Goal: Transaction & Acquisition: Purchase product/service

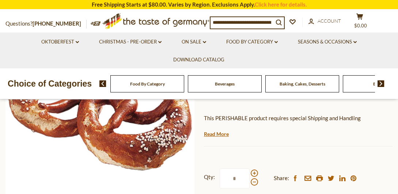
scroll to position [190, 0]
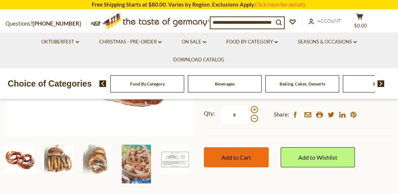
click at [239, 154] on span "Add to Cart" at bounding box center [237, 157] width 30 height 7
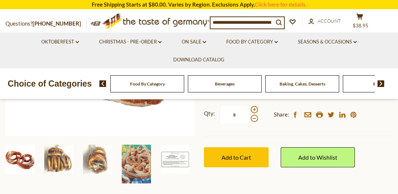
click at [364, 35] on li "Seasons & Occasions dropdown_arrow All Seasons & Occasions Recipes Game Day [DA…" at bounding box center [327, 42] width 78 height 18
click at [363, 14] on icon "cart" at bounding box center [359, 17] width 7 height 6
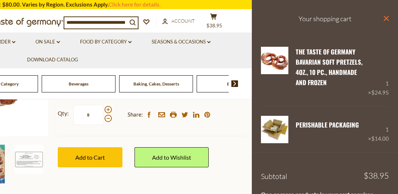
click at [383, 16] on icon "close" at bounding box center [385, 18] width 5 height 5
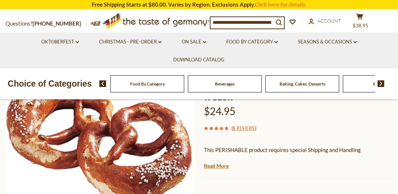
scroll to position [63, 0]
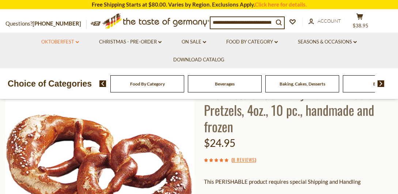
click at [73, 40] on link "Oktoberfest dropdown_arrow" at bounding box center [60, 42] width 38 height 8
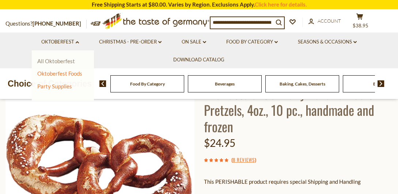
click at [51, 59] on link "All Oktoberfest" at bounding box center [56, 61] width 38 height 7
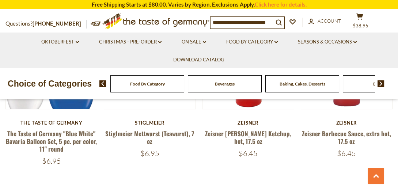
scroll to position [1653, 0]
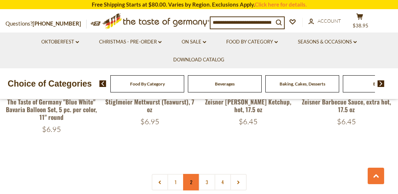
click at [190, 176] on link "2" at bounding box center [191, 182] width 16 height 16
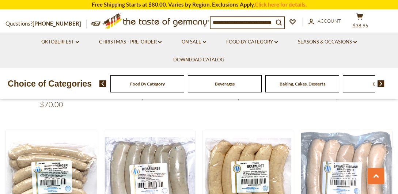
scroll to position [691, 0]
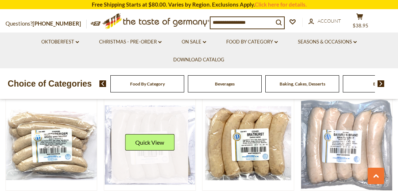
click at [159, 154] on div "Quick View" at bounding box center [149, 145] width 49 height 22
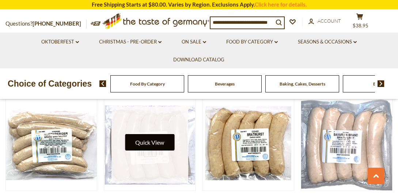
click at [160, 147] on button "Quick View" at bounding box center [149, 142] width 49 height 16
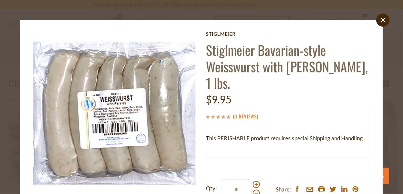
scroll to position [68, 0]
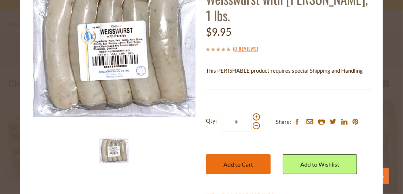
click at [239, 161] on span "Add to Cart" at bounding box center [238, 164] width 30 height 7
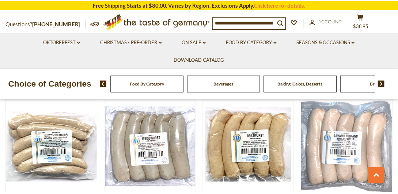
scroll to position [691, 0]
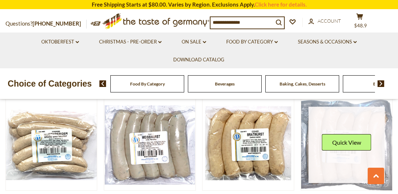
click at [356, 153] on div "Quick View" at bounding box center [346, 145] width 49 height 22
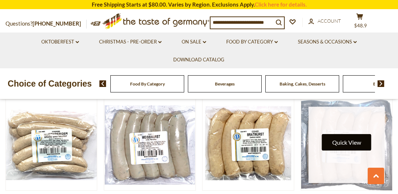
click at [353, 141] on button "Quick View" at bounding box center [346, 142] width 49 height 16
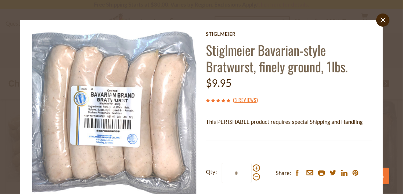
scroll to position [63, 0]
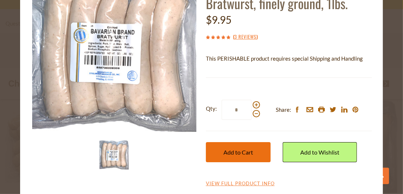
click at [234, 152] on span "Add to Cart" at bounding box center [238, 152] width 30 height 7
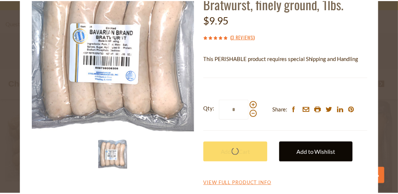
scroll to position [691, 0]
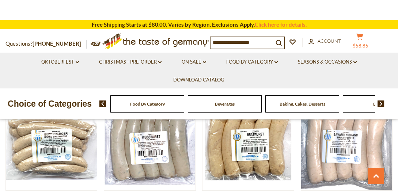
click at [364, 34] on header "× "Stiglmeier Bavarian-style Bratwurst, finely ground, 1lbs." has been successf…" at bounding box center [199, 60] width 398 height 120
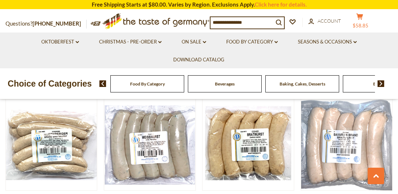
click at [363, 14] on icon "cart" at bounding box center [359, 17] width 7 height 6
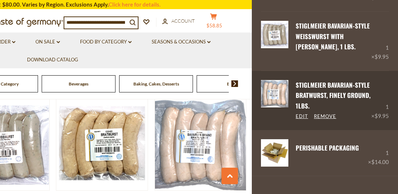
scroll to position [31, 0]
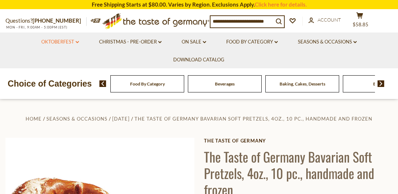
click at [56, 40] on link "Oktoberfest dropdown_arrow" at bounding box center [60, 42] width 38 height 8
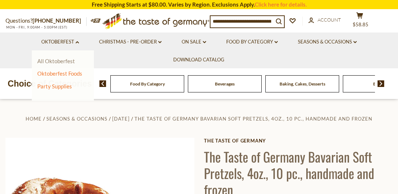
click at [54, 58] on link "All Oktoberfest" at bounding box center [56, 61] width 38 height 7
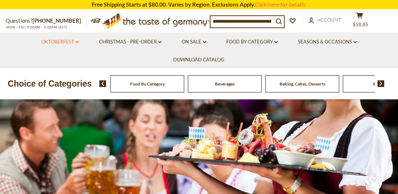
click at [60, 40] on link "Oktoberfest dropdown_arrow" at bounding box center [60, 42] width 38 height 8
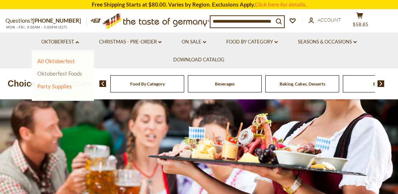
click at [57, 71] on link "Oktoberfest Foods" at bounding box center [59, 73] width 45 height 7
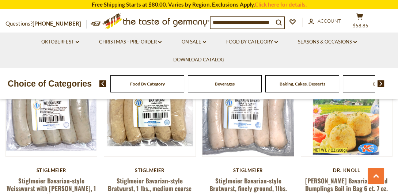
scroll to position [1589, 0]
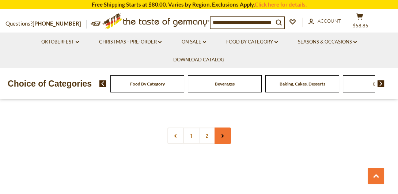
click at [223, 134] on icon at bounding box center [222, 136] width 4 height 4
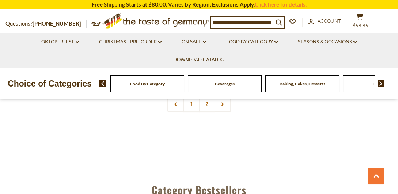
scroll to position [1557, 0]
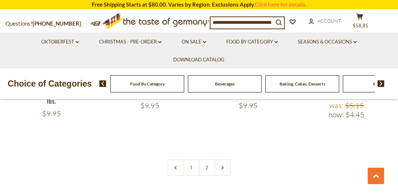
click at [262, 23] on input at bounding box center [242, 22] width 63 height 10
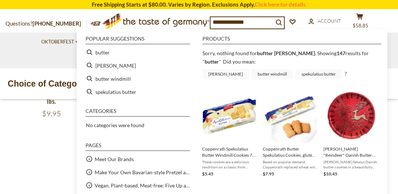
click at [219, 22] on input "**********" at bounding box center [242, 22] width 63 height 10
click at [221, 23] on input "**********" at bounding box center [242, 22] width 63 height 10
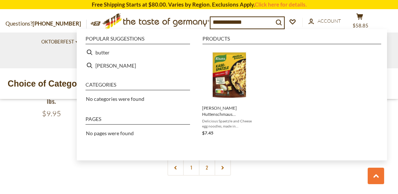
type input "**********"
click at [340, 118] on ul "Products Knorr Huttenschmaus Kaiser Spaetzle in bag, 149g Delicious Spaetzle an…" at bounding box center [290, 89] width 182 height 107
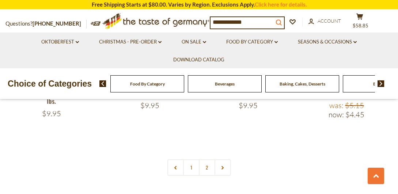
click at [282, 20] on icon "search_icon" at bounding box center [279, 22] width 6 height 6
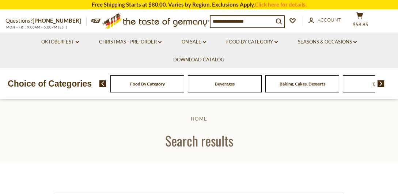
type input "**********"
click at [282, 19] on icon "submit" at bounding box center [279, 22] width 6 height 6
drag, startPoint x: 248, startPoint y: 19, endPoint x: 228, endPoint y: 23, distance: 20.1
click at [228, 23] on input "**********" at bounding box center [242, 21] width 63 height 10
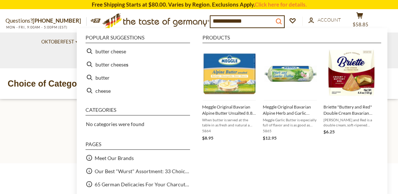
type input "**********"
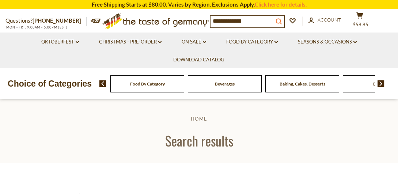
click at [281, 19] on icon "submit" at bounding box center [279, 22] width 6 height 6
type input "**********"
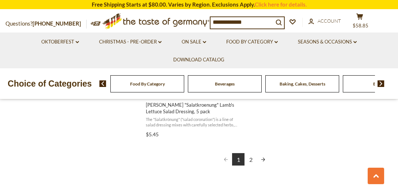
scroll to position [1399, 0]
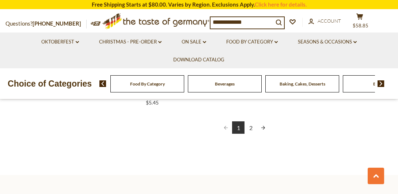
click at [251, 125] on link "2" at bounding box center [251, 127] width 12 height 12
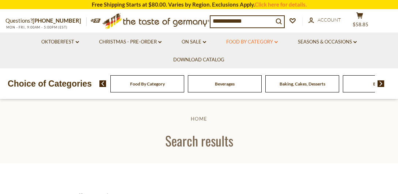
click at [249, 40] on link "Food By Category dropdown_arrow" at bounding box center [252, 42] width 52 height 8
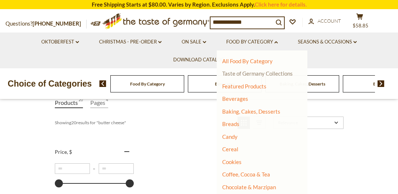
click at [268, 71] on link "Taste of Germany Collections" at bounding box center [257, 73] width 71 height 7
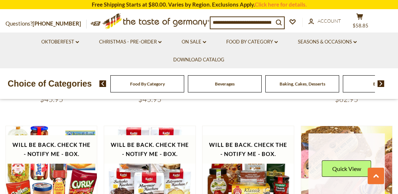
scroll to position [921, 0]
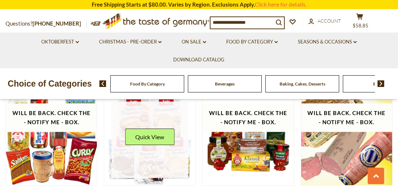
click at [147, 154] on link at bounding box center [149, 140] width 76 height 76
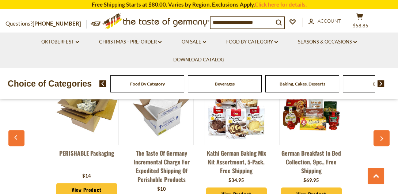
scroll to position [1621, 0]
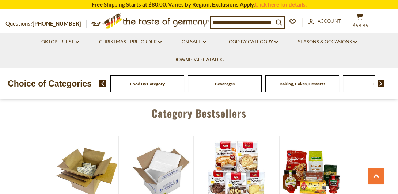
click at [315, 166] on img at bounding box center [311, 171] width 63 height 63
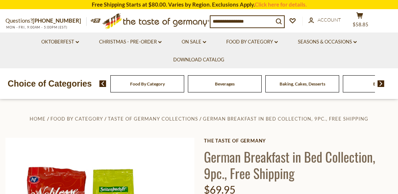
scroll to position [95, 0]
